Goal: Find contact information: Find contact information

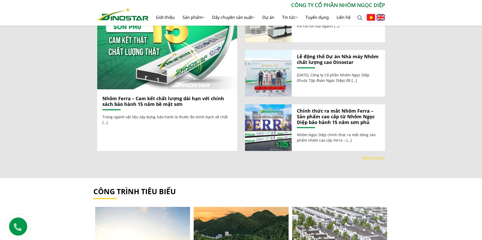
scroll to position [622, 0]
click at [340, 18] on link "Liên hệ" at bounding box center [343, 17] width 22 height 17
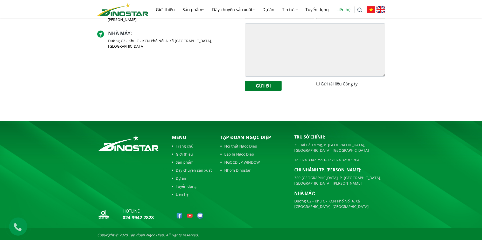
scroll to position [188, 0]
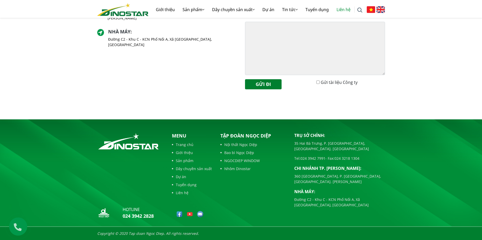
click at [199, 69] on div "Trụ sở chính : [STREET_ADDRESS] [GEOGRAPHIC_DATA], [GEOGRAPHIC_DATA]. [GEOGRAPH…" at bounding box center [167, 30] width 148 height 128
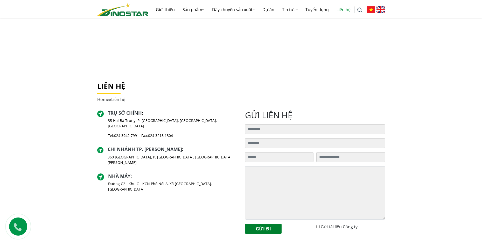
scroll to position [33, 0]
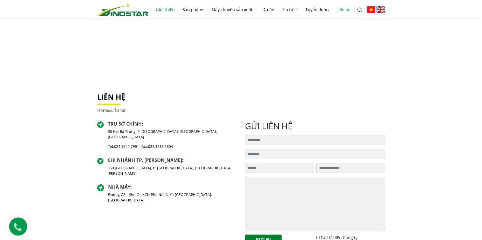
click at [160, 8] on link "Giới thiệu" at bounding box center [165, 9] width 27 height 17
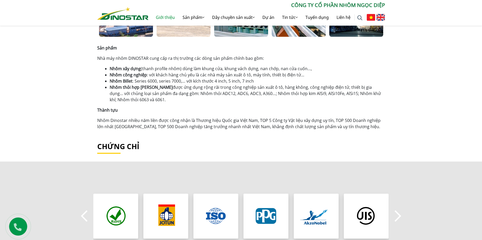
scroll to position [337, 0]
